Goal: Information Seeking & Learning: Learn about a topic

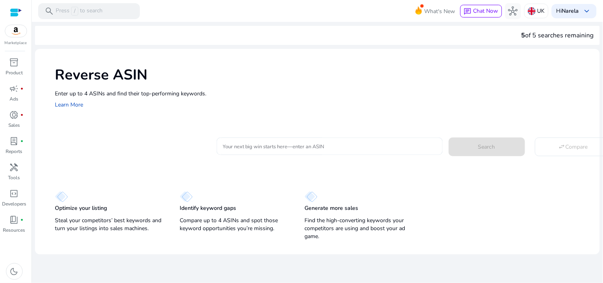
click at [256, 143] on input "Your next big win starts here—enter an ASIN" at bounding box center [329, 146] width 213 height 9
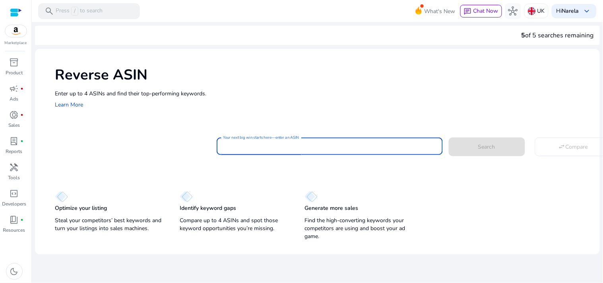
paste input "**********"
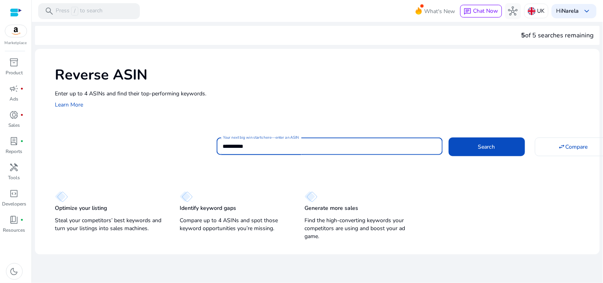
type input "**********"
click at [448, 137] on button "Search" at bounding box center [486, 146] width 76 height 18
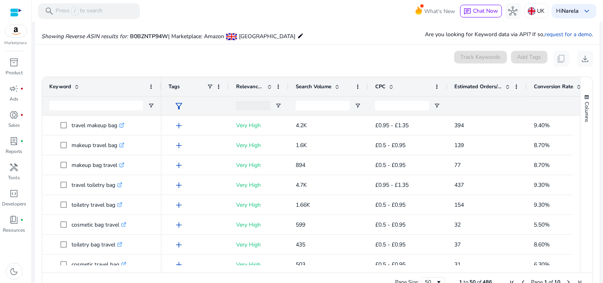
scroll to position [85, 0]
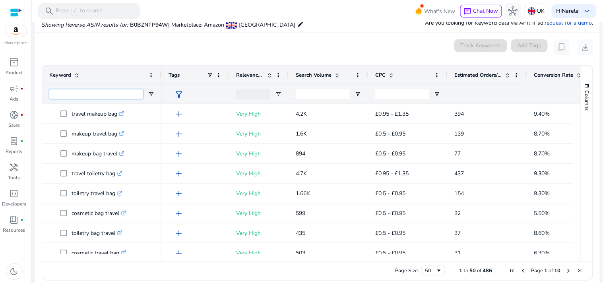
click at [96, 97] on input "Keyword Filter Input" at bounding box center [96, 94] width 94 height 10
click at [95, 96] on input "Keyword Filter Input" at bounding box center [96, 94] width 94 height 10
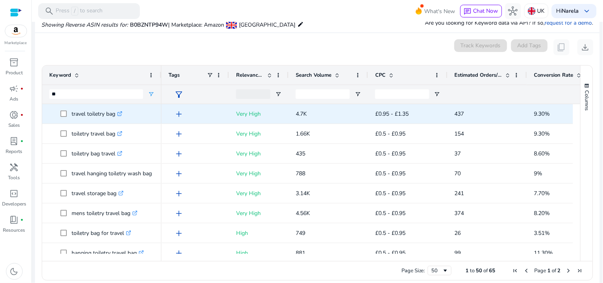
click at [95, 113] on p "travel toiletry bag .st0{fill:#2c8af8}" at bounding box center [96, 114] width 51 height 16
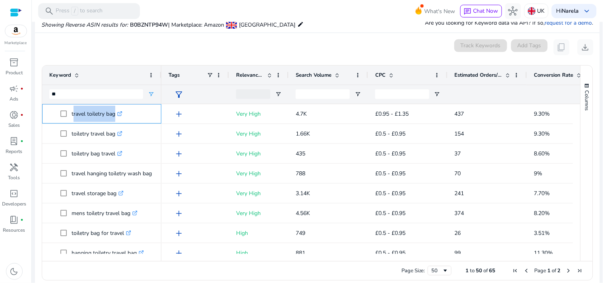
copy span "travel toiletry bag .st0{fill:#2c8af8}"
click at [88, 93] on input "**" at bounding box center [96, 94] width 94 height 10
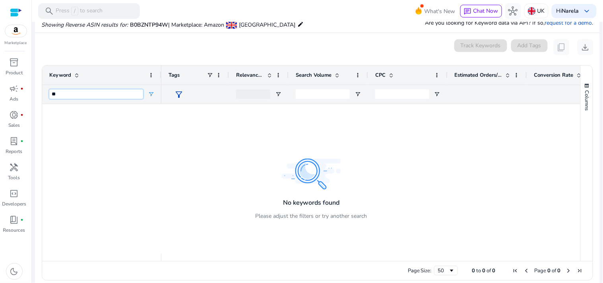
type input "*"
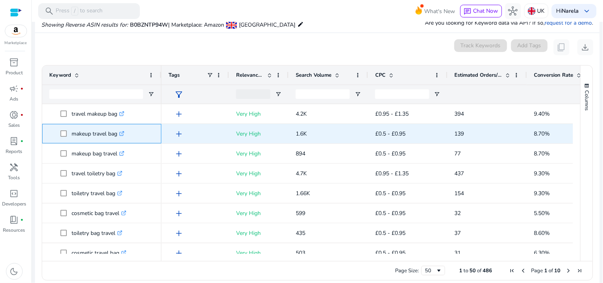
click at [98, 134] on p "makeup travel bag .st0{fill:#2c8af8}" at bounding box center [97, 134] width 53 height 16
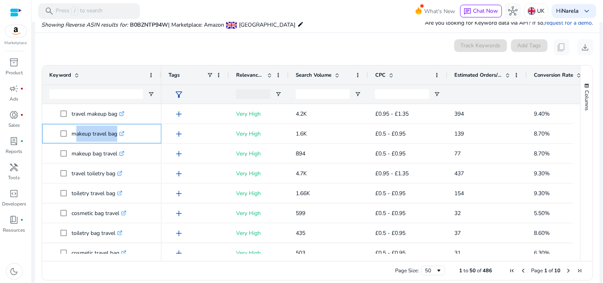
copy p "makeup travel bag"
click at [97, 101] on div at bounding box center [96, 94] width 94 height 19
click at [97, 96] on input "Keyword Filter Input" at bounding box center [96, 94] width 94 height 10
paste input "********"
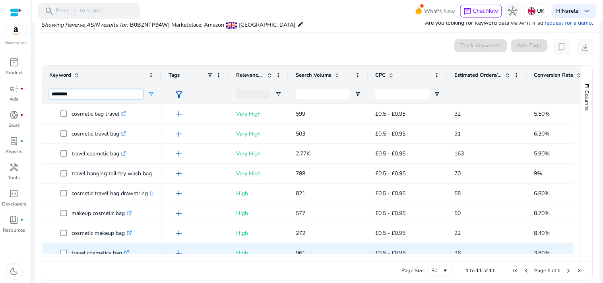
scroll to position [69, 0]
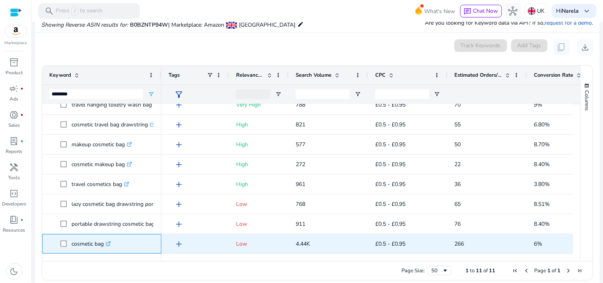
click at [94, 241] on p "cosmetic bag .st0{fill:#2c8af8}" at bounding box center [90, 244] width 39 height 16
copy p "cosmetic bag"
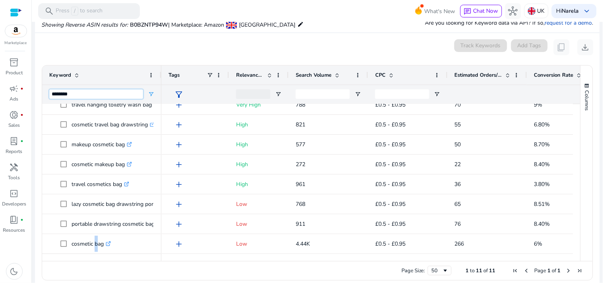
click at [88, 92] on input "********" at bounding box center [96, 94] width 94 height 10
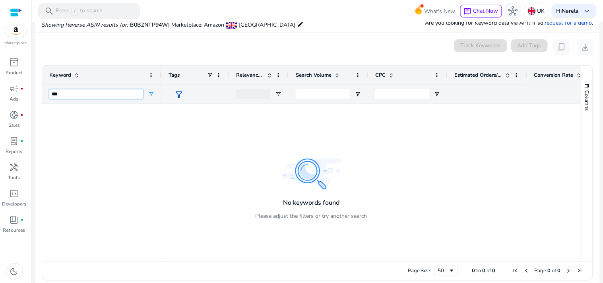
scroll to position [0, 0]
type input "*"
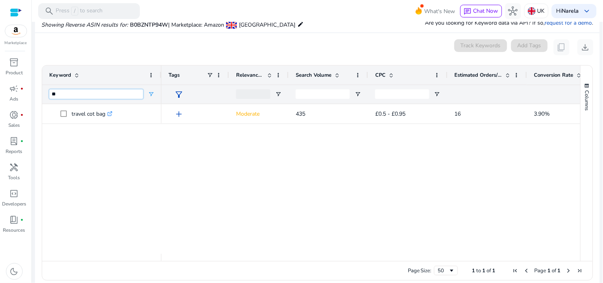
type input "*"
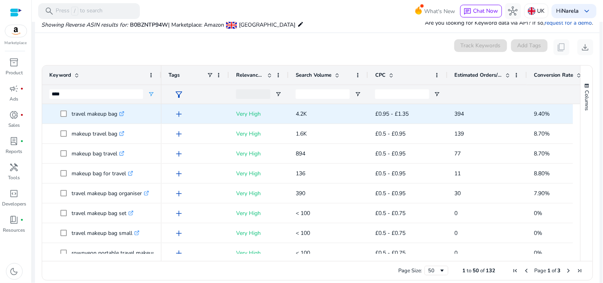
click at [92, 114] on p "travel makeup bag .st0{fill:#2c8af8}" at bounding box center [97, 114] width 53 height 16
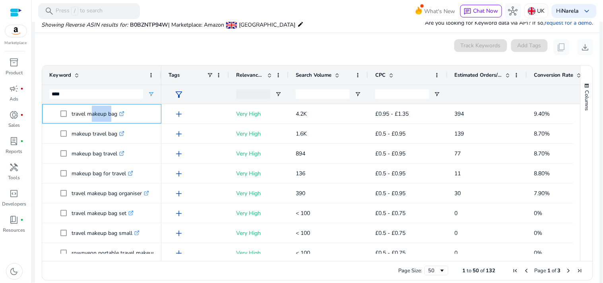
copy p "travel makeup bag"
click at [75, 90] on input "****" at bounding box center [96, 94] width 94 height 10
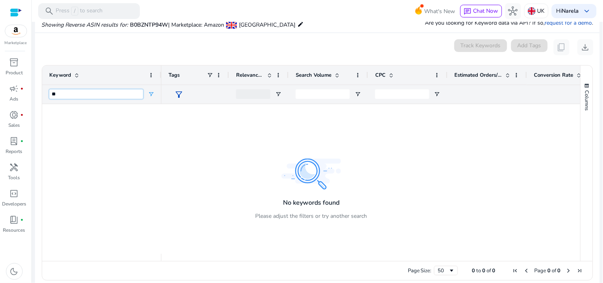
type input "*"
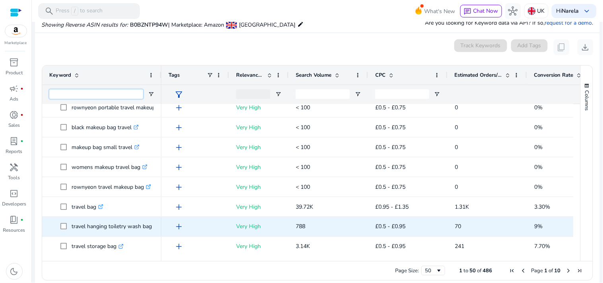
scroll to position [353, 0]
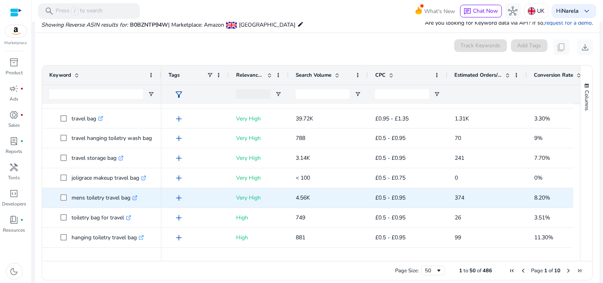
click at [103, 196] on p "mens toiletry travel bag .st0{fill:#2c8af8}" at bounding box center [104, 198] width 66 height 16
copy p "mens toiletry travel bag"
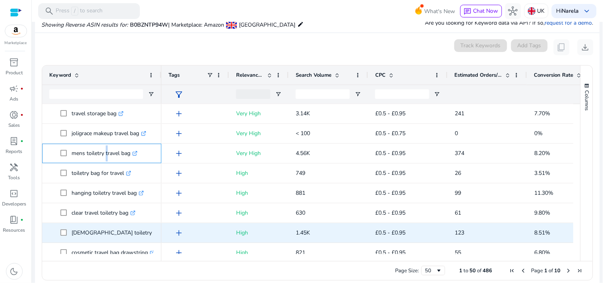
scroll to position [441, 0]
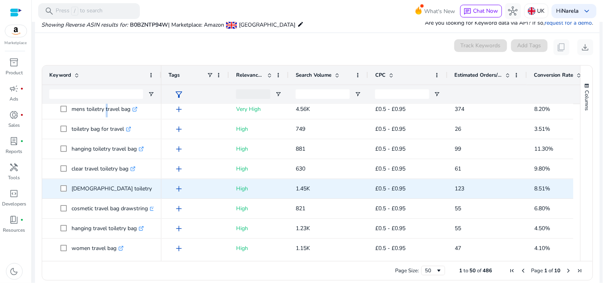
click at [98, 185] on p "[DEMOGRAPHIC_DATA] toiletry travel bag .st0{fill:#2c8af8}" at bounding box center [128, 189] width 114 height 16
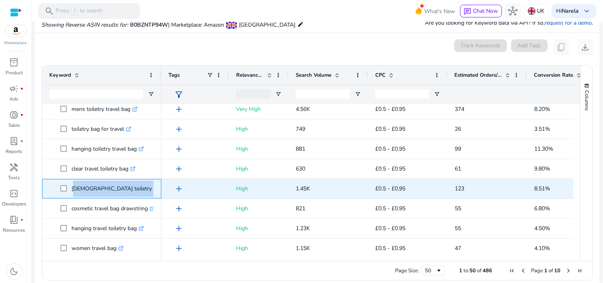
click at [98, 185] on p "[DEMOGRAPHIC_DATA] toiletry travel bag .st0{fill:#2c8af8}" at bounding box center [128, 189] width 114 height 16
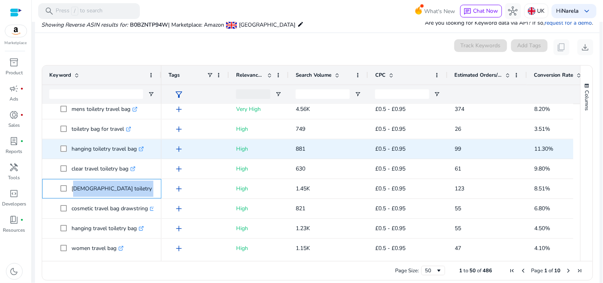
copy p "[DEMOGRAPHIC_DATA] toiletry travel bag"
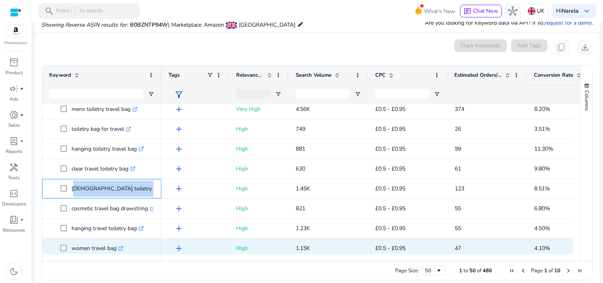
scroll to position [529, 0]
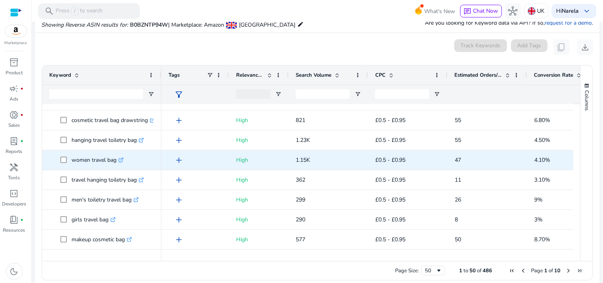
click at [92, 158] on p "women travel bag .st0{fill:#2c8af8}" at bounding box center [97, 160] width 52 height 16
copy p "women travel bag"
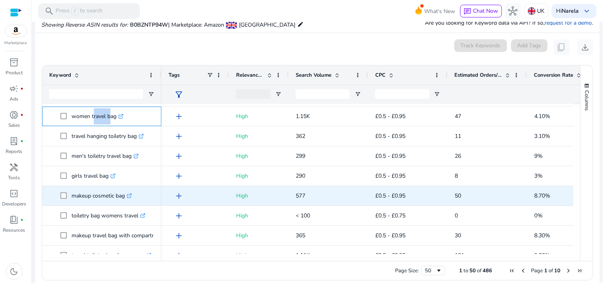
scroll to position [574, 0]
click at [110, 191] on p "makeup cosmetic bag .st0{fill:#2c8af8}" at bounding box center [101, 195] width 60 height 16
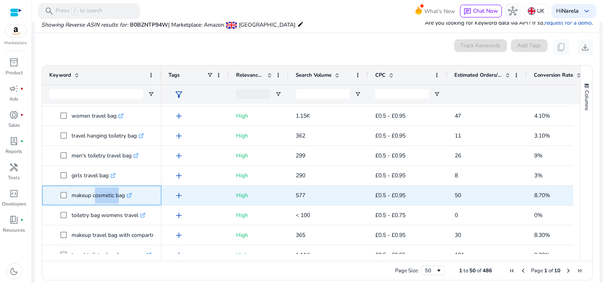
click at [110, 191] on p "makeup cosmetic bag .st0{fill:#2c8af8}" at bounding box center [101, 195] width 60 height 16
copy p "makeup cosmetic bag"
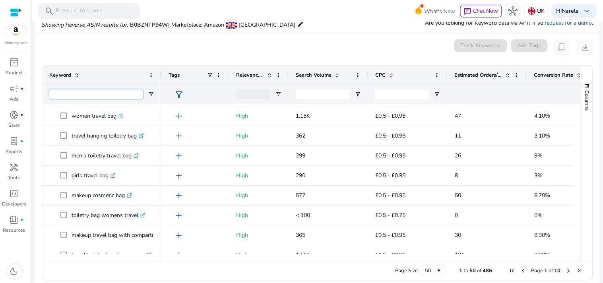
click at [109, 97] on input "Keyword Filter Input" at bounding box center [96, 94] width 94 height 10
paste input "*********"
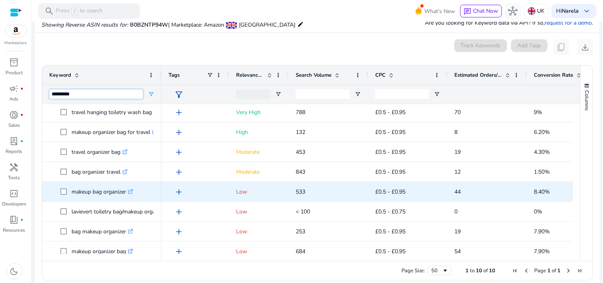
scroll to position [0, 0]
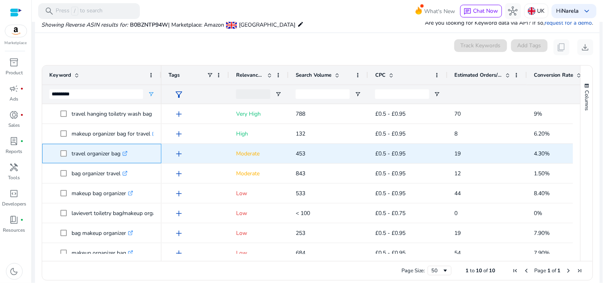
click at [105, 156] on p "travel organizer bag .st0{fill:#2c8af8}" at bounding box center [99, 153] width 56 height 16
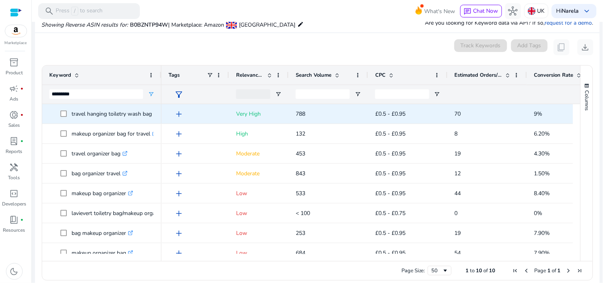
click at [120, 116] on p "travel hanging toiletry wash bag makeup cosmetic organizer .st0{fill:#2c8af8}" at bounding box center [149, 114] width 156 height 16
copy p "travel hanging toiletry wash bag makeup cosmetic organizer"
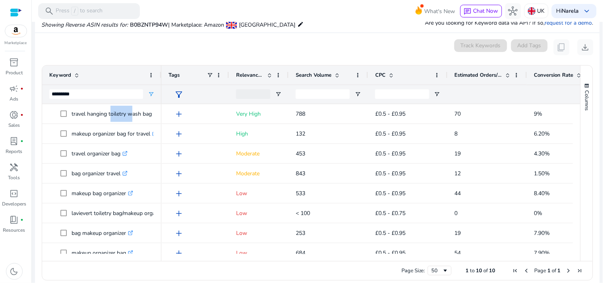
click at [207, 233] on div "add" at bounding box center [196, 233] width 49 height 15
click at [109, 89] on input "*********" at bounding box center [96, 94] width 94 height 10
click at [108, 90] on input "*********" at bounding box center [96, 94] width 94 height 10
click at [107, 90] on input "*********" at bounding box center [96, 94] width 94 height 10
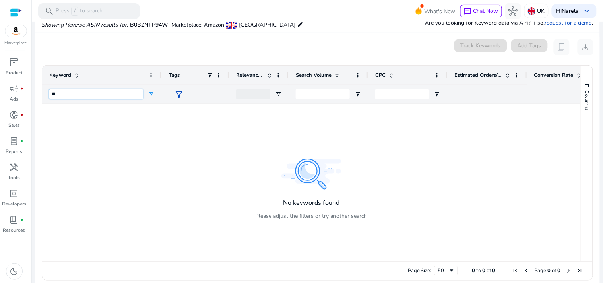
type input "*"
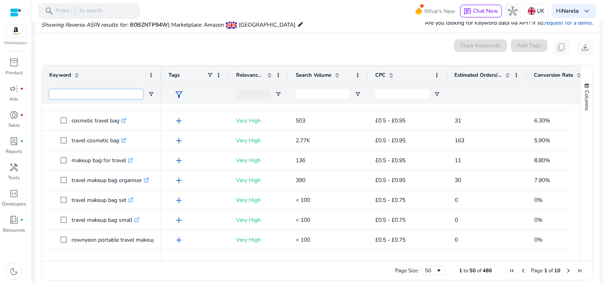
scroll to position [397, 0]
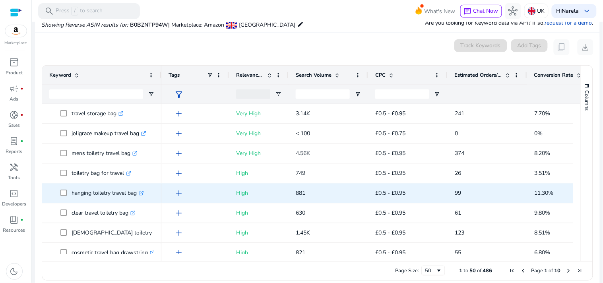
click at [116, 193] on p "hanging toiletry travel bag .st0{fill:#2c8af8}" at bounding box center [107, 193] width 72 height 16
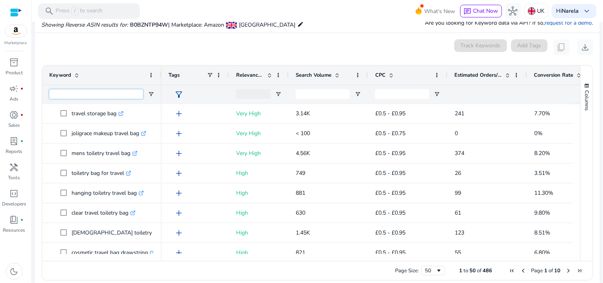
click at [93, 95] on input "Keyword Filter Input" at bounding box center [96, 94] width 94 height 10
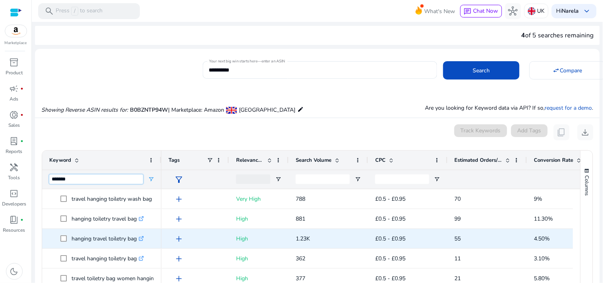
scroll to position [44, 0]
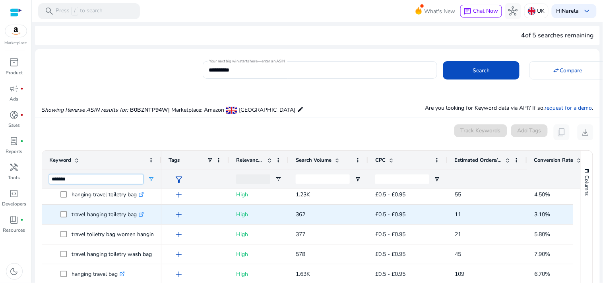
type input "*******"
click at [108, 219] on p "travel hanging toiletry bag .st0{fill:#2c8af8}" at bounding box center [107, 214] width 72 height 16
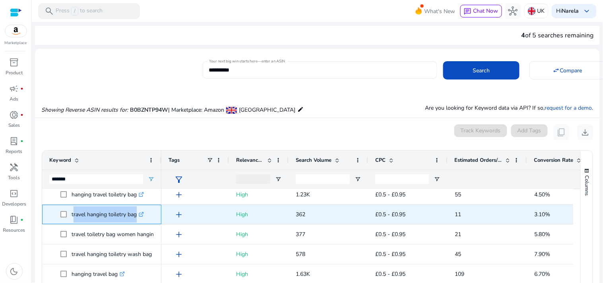
click at [108, 219] on p "travel hanging toiletry bag .st0{fill:#2c8af8}" at bounding box center [107, 214] width 72 height 16
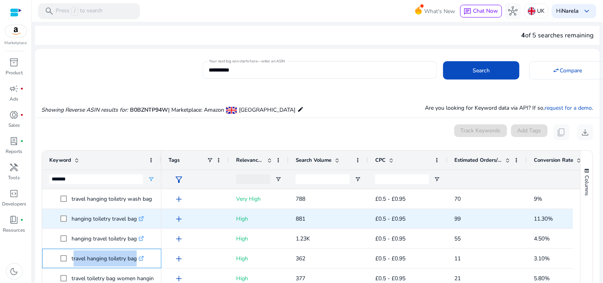
scroll to position [0, 0]
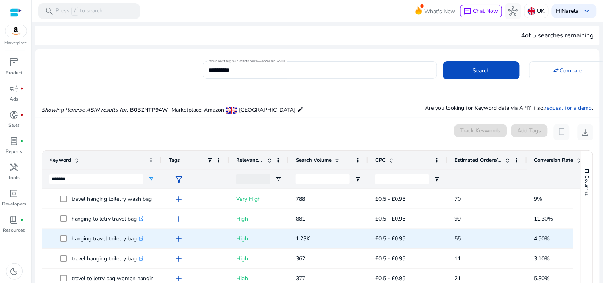
click at [108, 234] on p "hanging travel toiletry bag .st0{fill:#2c8af8}" at bounding box center [107, 238] width 72 height 16
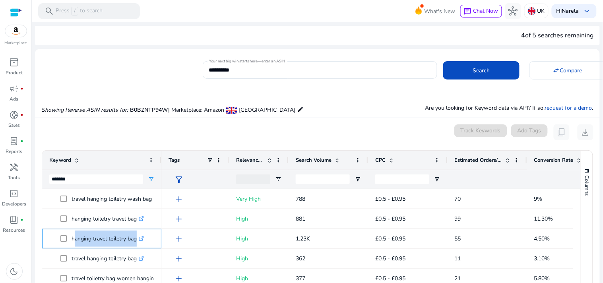
copy span "hanging travel toiletry bag .st0{fill:#2c8af8}"
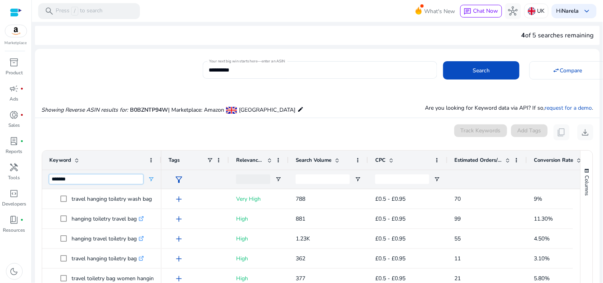
click at [100, 176] on input "*******" at bounding box center [96, 179] width 94 height 10
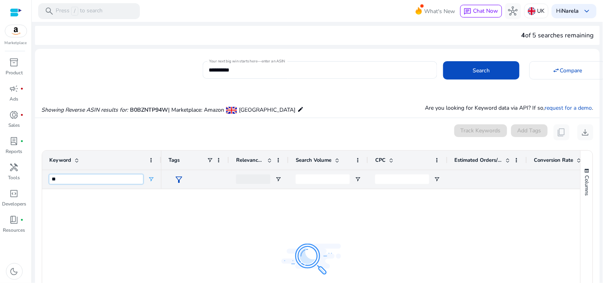
type input "*"
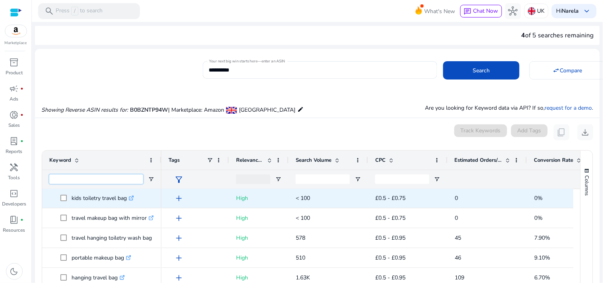
scroll to position [838, 0]
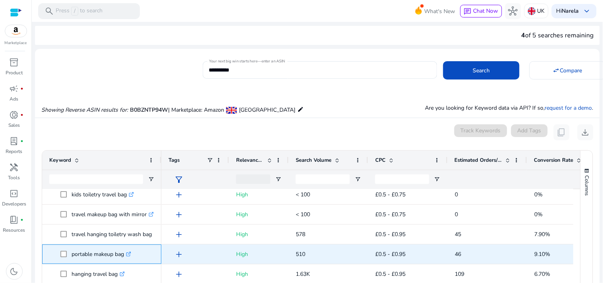
click at [94, 259] on p "portable makeup bag .st0{fill:#2c8af8}" at bounding box center [101, 254] width 60 height 16
